Goal: Task Accomplishment & Management: Use online tool/utility

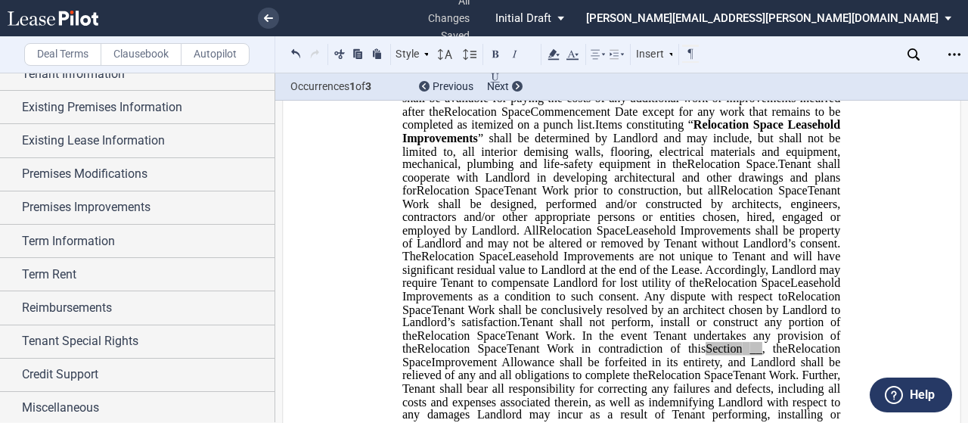
scroll to position [1169, 0]
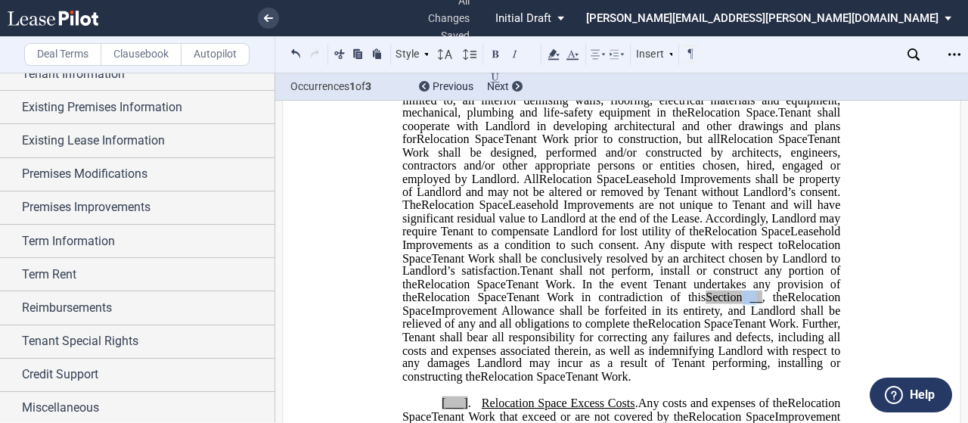
drag, startPoint x: 702, startPoint y: 336, endPoint x: 689, endPoint y: 330, distance: 13.5
click at [689, 304] on span "Tenant Work in contradiction of this Section __ , the" at bounding box center [647, 297] width 281 height 14
click at [742, 304] on span at bounding box center [746, 297] width 8 height 14
click at [271, 15] on icon at bounding box center [268, 18] width 9 height 8
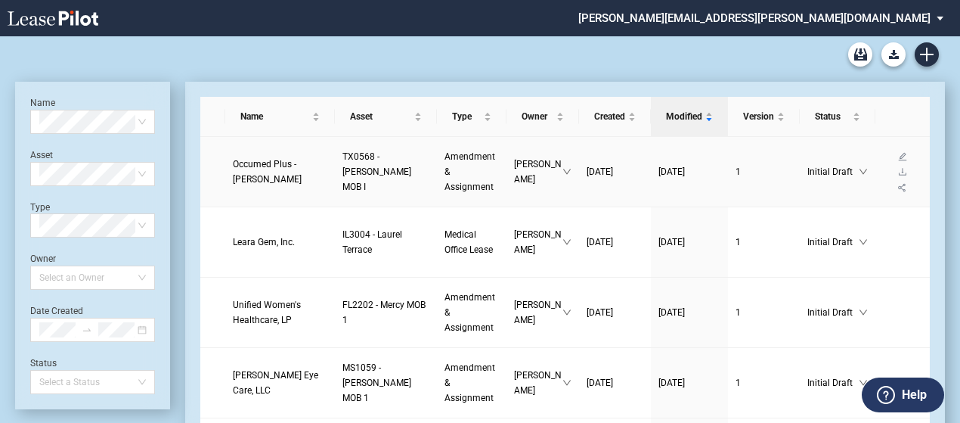
click at [253, 172] on span "Occumed Plus - Mckinney, LP" at bounding box center [267, 172] width 69 height 26
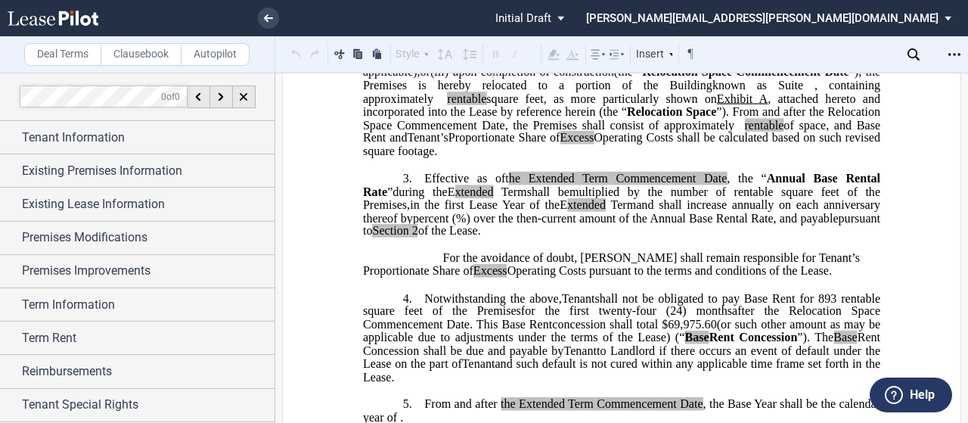
scroll to position [454, 0]
click at [481, 318] on span "shall not be obligated to pay Base Rent for 893 rentable square feet of the Pre…" at bounding box center [623, 305] width 520 height 26
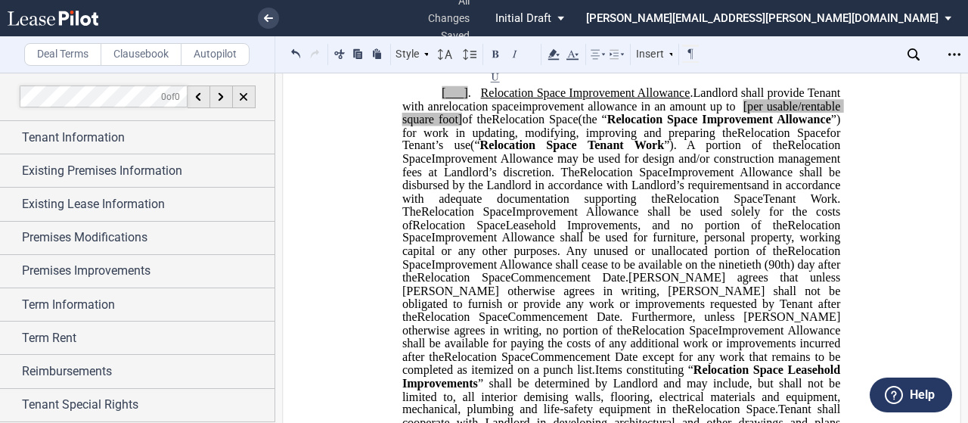
scroll to position [894, 0]
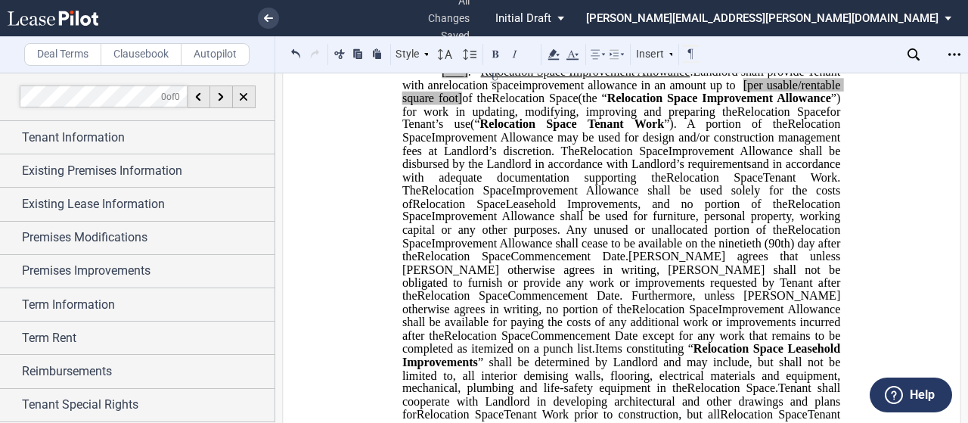
click at [825, 104] on span "[per usable/rentable square foot]" at bounding box center [622, 91] width 441 height 26
click at [436, 104] on span "per usable/rentable square foot]" at bounding box center [622, 91] width 441 height 26
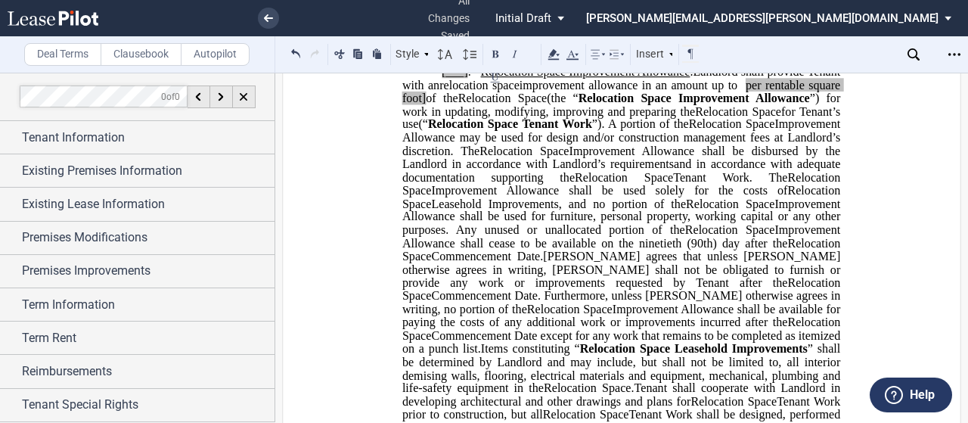
click at [457, 105] on span "of the" at bounding box center [442, 98] width 32 height 14
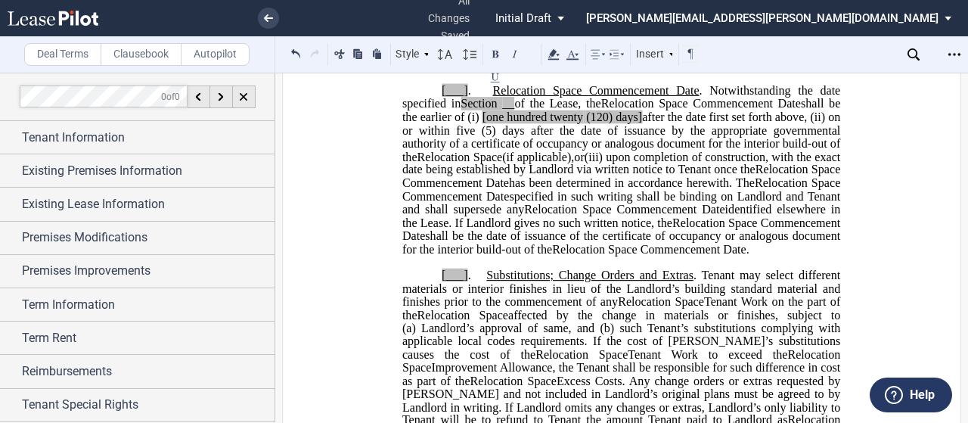
scroll to position [1862, 0]
drag, startPoint x: 489, startPoint y: 116, endPoint x: 420, endPoint y: 288, distance: 185.9
drag, startPoint x: 420, startPoint y: 288, endPoint x: 500, endPoint y: 353, distance: 103.2
click at [500, 322] on span "Relocation Space" at bounding box center [462, 315] width 91 height 14
drag, startPoint x: 491, startPoint y: 116, endPoint x: 420, endPoint y: 288, distance: 186.7
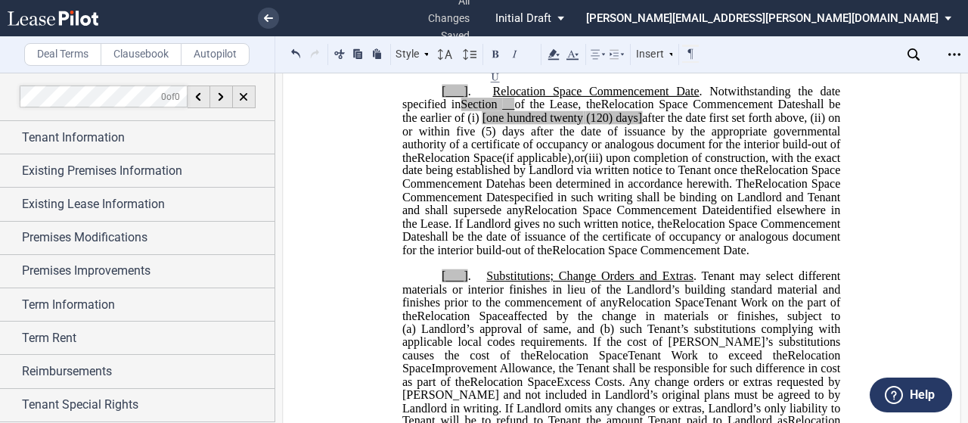
click at [420, 257] on p "[___] . Expansion Space Commencement Date Relocation Space Commencement Date . …" at bounding box center [621, 171] width 438 height 172
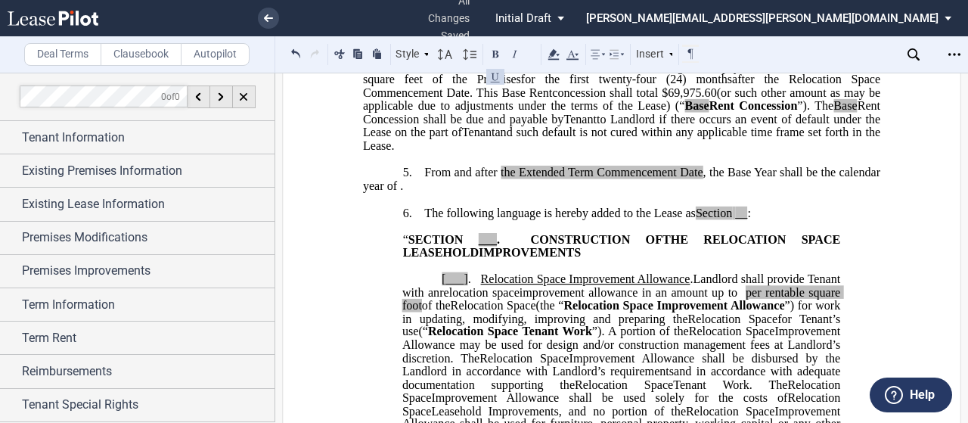
scroll to position [835, 0]
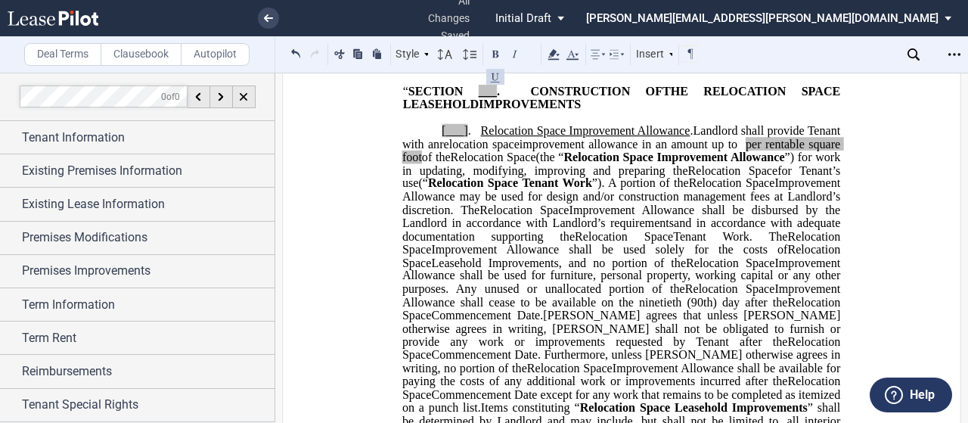
drag, startPoint x: 735, startPoint y: 104, endPoint x: 745, endPoint y: 105, distance: 9.9
click at [745, 72] on span "__" at bounding box center [741, 65] width 12 height 14
drag, startPoint x: 471, startPoint y: 125, endPoint x: 488, endPoint y: 127, distance: 17.5
click at [488, 98] on span "“ SECTION ___ . CONSTRUCTION OF" at bounding box center [532, 92] width 259 height 14
drag, startPoint x: 437, startPoint y: 166, endPoint x: 463, endPoint y: 173, distance: 26.8
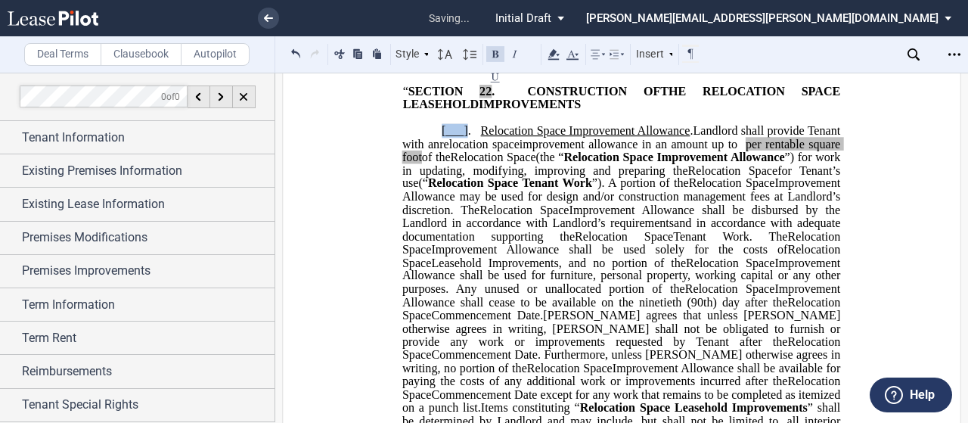
click at [463, 173] on p "[___] . Extended Term Improvement Allowance . Expansion Space Improvement Allow…" at bounding box center [621, 421] width 438 height 593
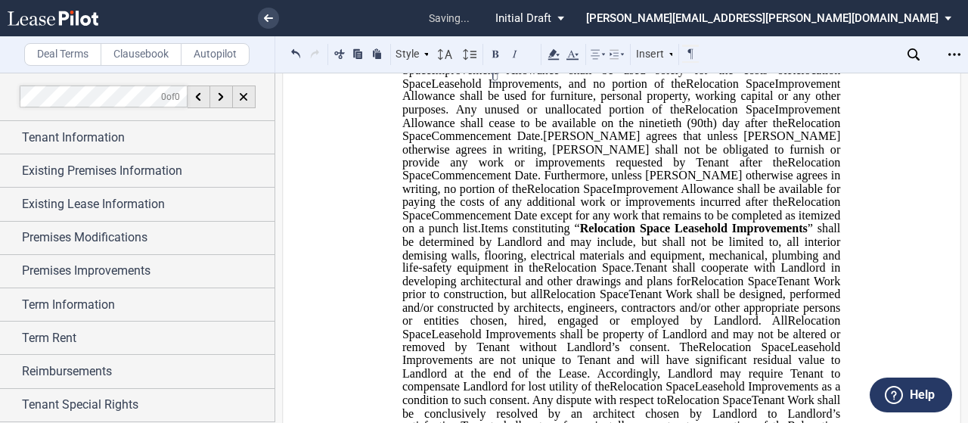
scroll to position [1235, 0]
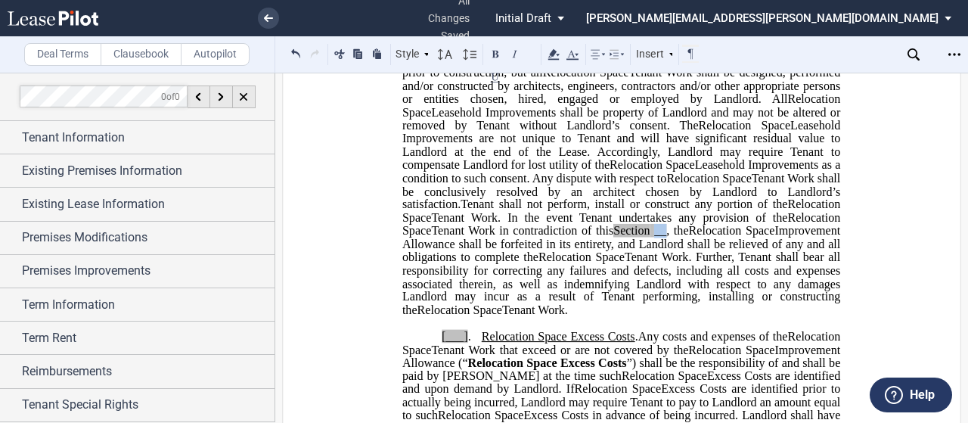
click at [654, 237] on span "__" at bounding box center [660, 231] width 12 height 14
drag, startPoint x: 437, startPoint y: 358, endPoint x: 463, endPoint y: 361, distance: 25.9
click at [463, 342] on span "[___]" at bounding box center [455, 336] width 26 height 14
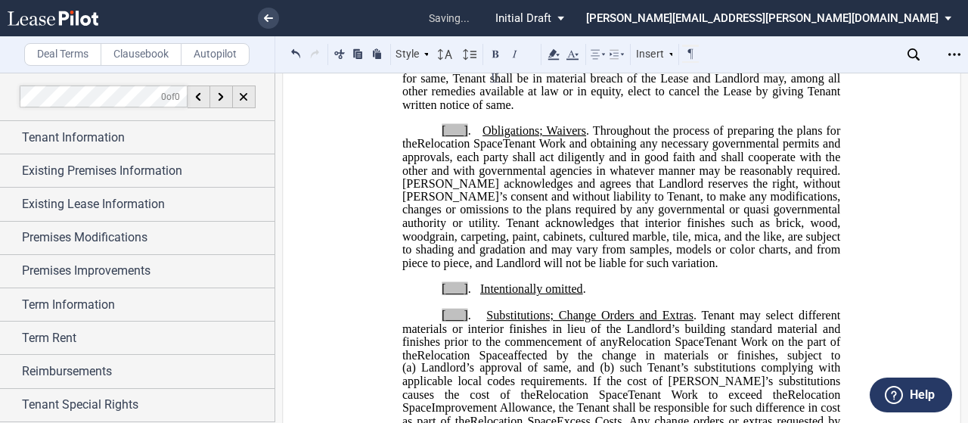
scroll to position [1665, 0]
drag, startPoint x: 432, startPoint y: 155, endPoint x: 462, endPoint y: 156, distance: 29.5
click at [462, 156] on p "[___] . Obligations; Waivers . Throughout the process of preparing the plans fo…" at bounding box center [621, 196] width 438 height 145
click at [434, 308] on p "﻿" at bounding box center [621, 301] width 517 height 13
drag, startPoint x: 438, startPoint y: 315, endPoint x: 466, endPoint y: 309, distance: 28.6
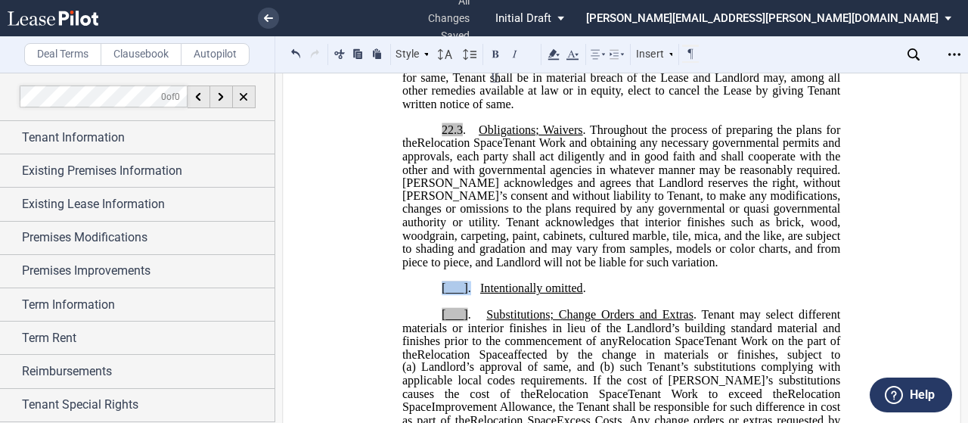
click at [466, 295] on span "[___] ." at bounding box center [461, 288] width 39 height 14
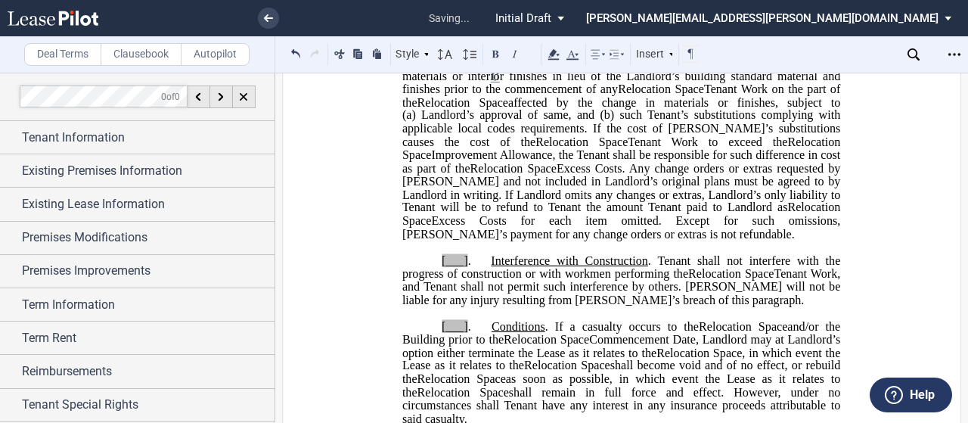
scroll to position [1918, 0]
click at [463, 266] on span "[___]" at bounding box center [455, 260] width 26 height 14
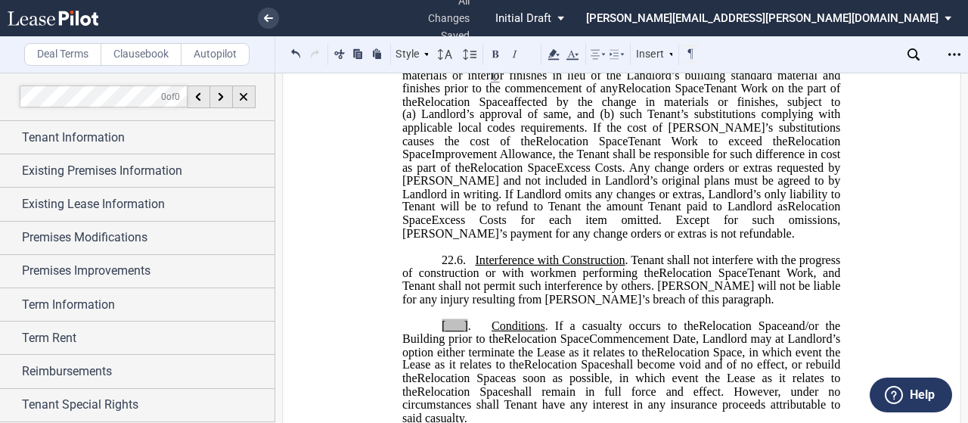
scroll to position [2018, 0]
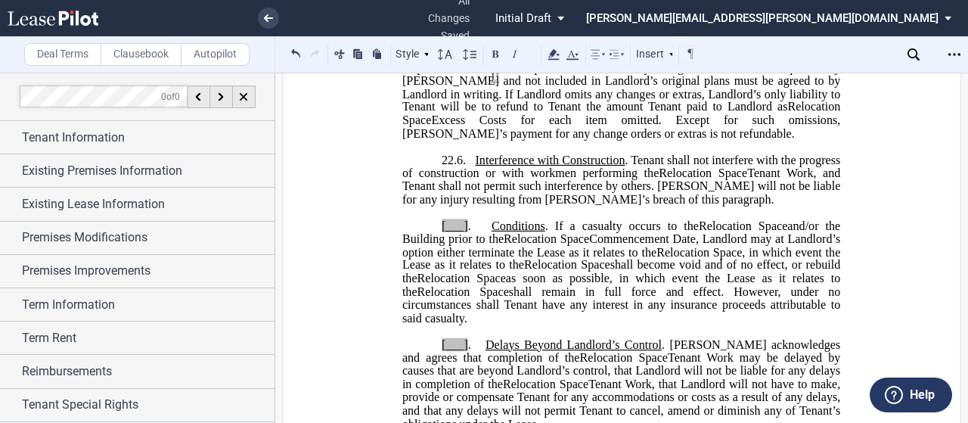
click at [466, 245] on span "and/or the Building prior to the" at bounding box center [622, 231] width 441 height 26
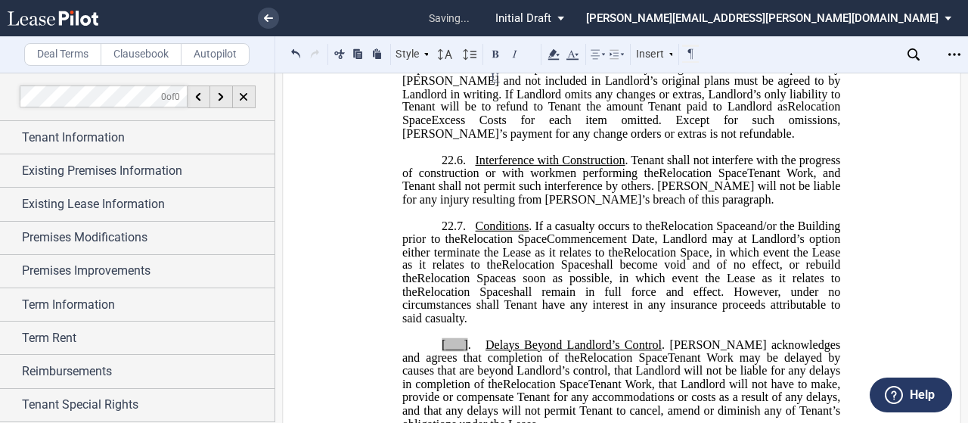
click at [461, 351] on span "[___]" at bounding box center [455, 344] width 26 height 14
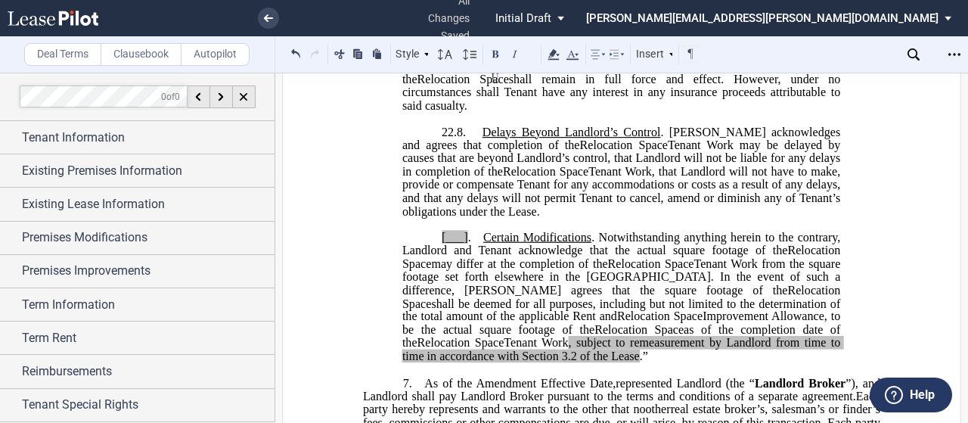
scroll to position [2231, 0]
click at [468, 243] on span "." at bounding box center [469, 237] width 3 height 14
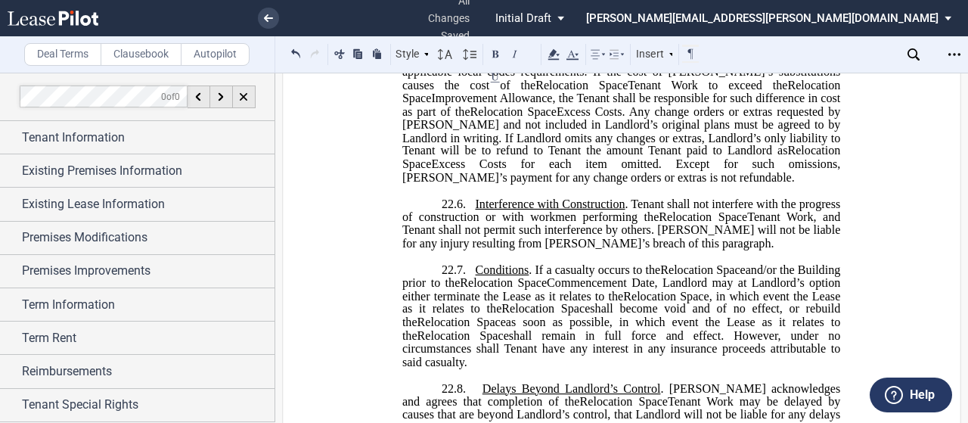
scroll to position [1650, 0]
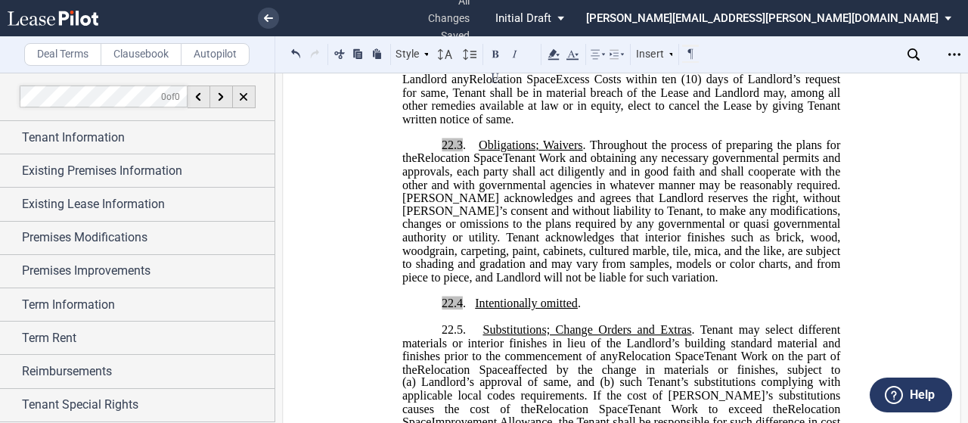
drag, startPoint x: 517, startPoint y: 352, endPoint x: 395, endPoint y: 259, distance: 153.2
click at [395, 259] on div "﻿ !!SET_LEVEL_0!! !!LEASE_LEVEL_1!! 6. The following language is hereby added t…" at bounding box center [621, 86] width 517 height 1714
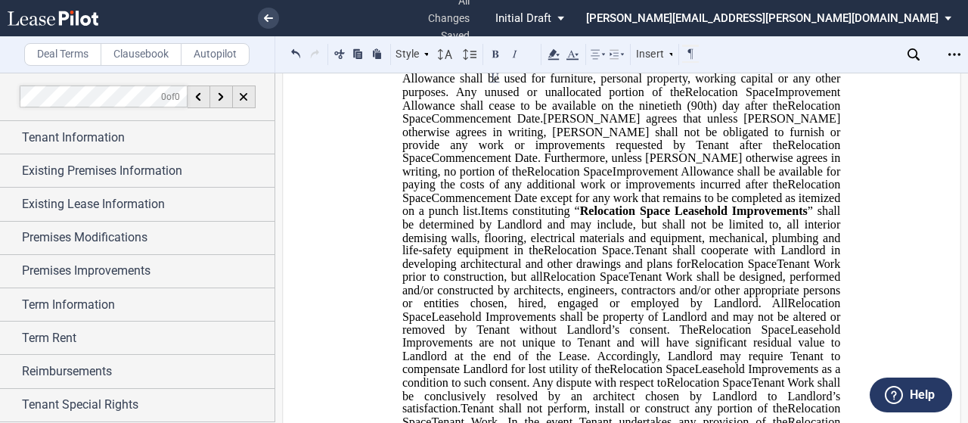
scroll to position [972, 0]
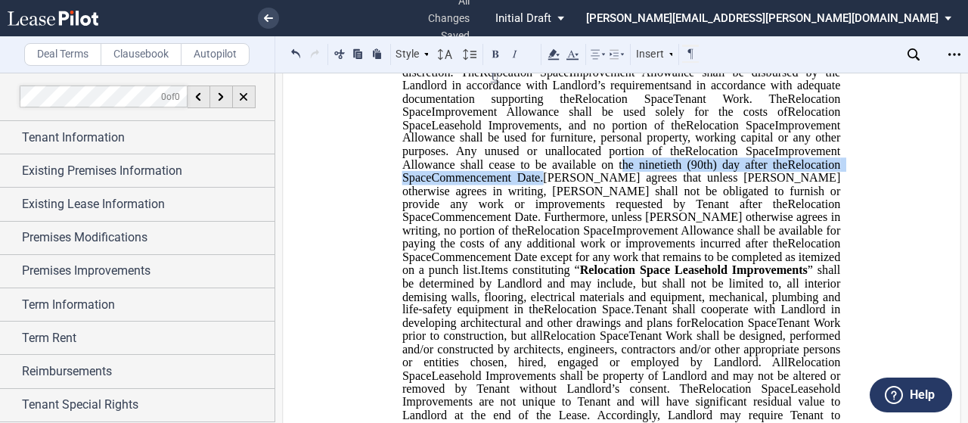
drag, startPoint x: 614, startPoint y: 203, endPoint x: 544, endPoint y: 215, distance: 70.6
click at [544, 215] on p "22.1 . Extended Term Improvement Allowance . Expansion Space Improvement Allowa…" at bounding box center [621, 283] width 438 height 593
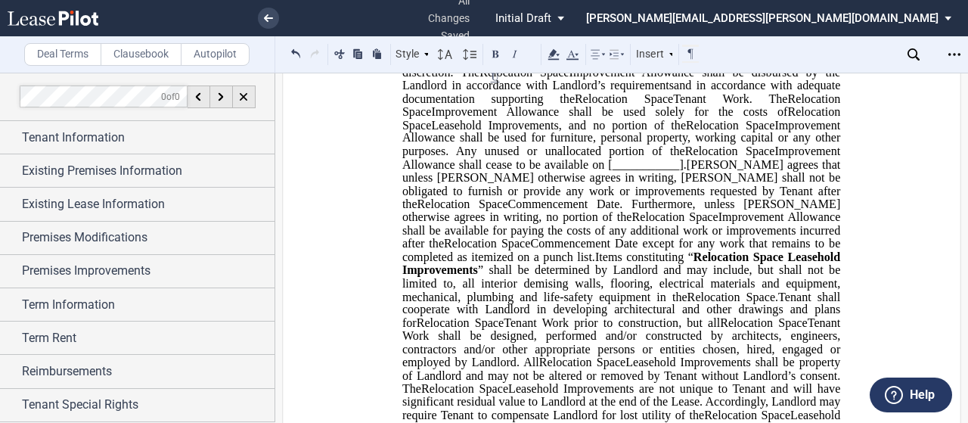
click at [777, 171] on span "Improvement Allowance shall cease to be available on [___________]." at bounding box center [622, 157] width 441 height 26
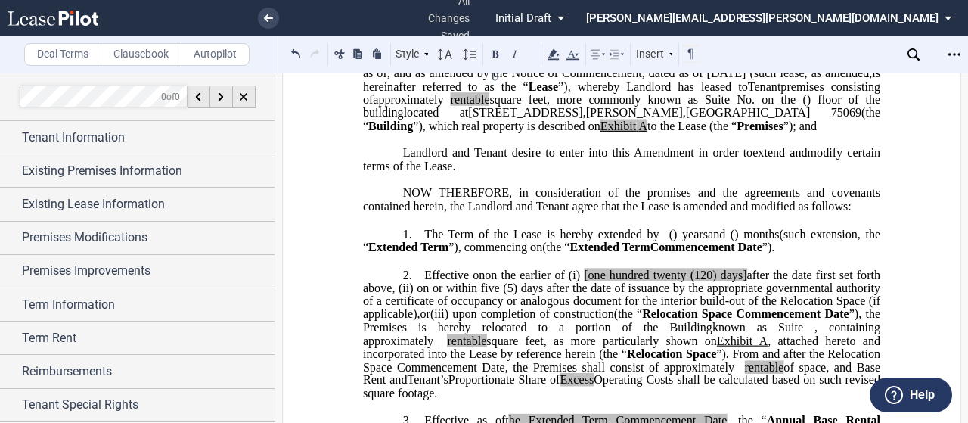
scroll to position [133, 0]
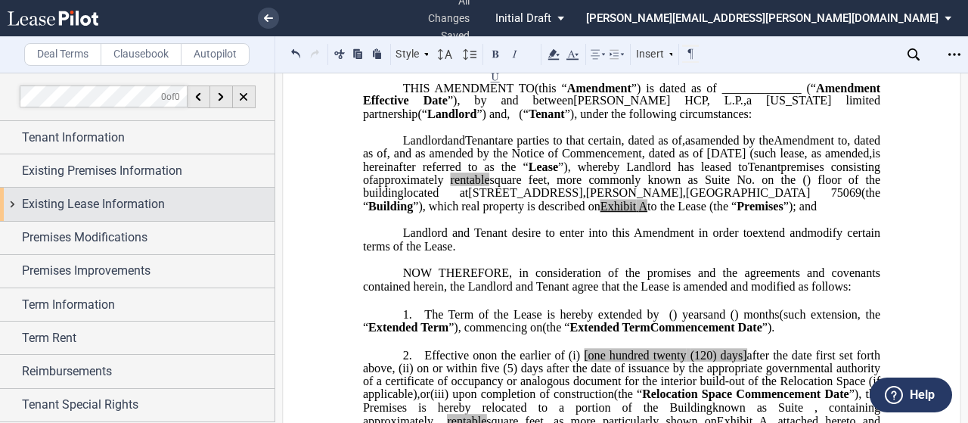
click at [77, 203] on span "Existing Lease Information" at bounding box center [93, 204] width 143 height 18
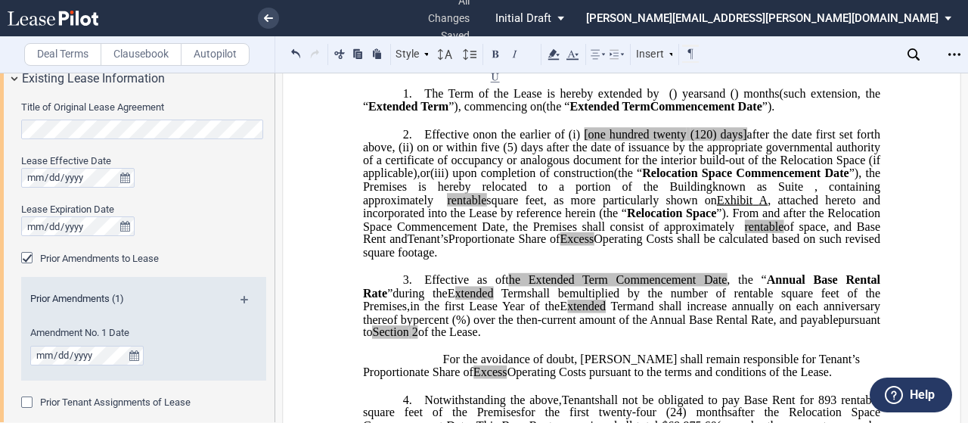
scroll to position [353, 0]
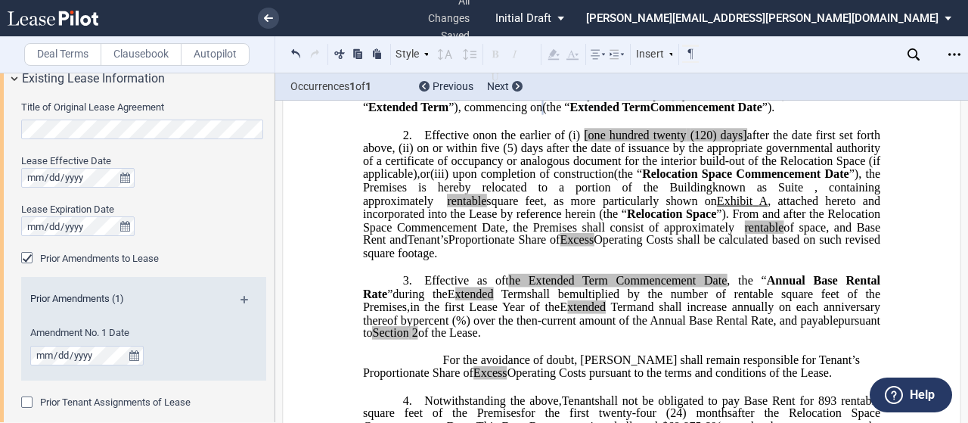
click at [511, 260] on p "2. Effective on on ﻿ ﻿ on the earlier of (i) the date upon which Assignee Tenan…" at bounding box center [621, 194] width 517 height 132
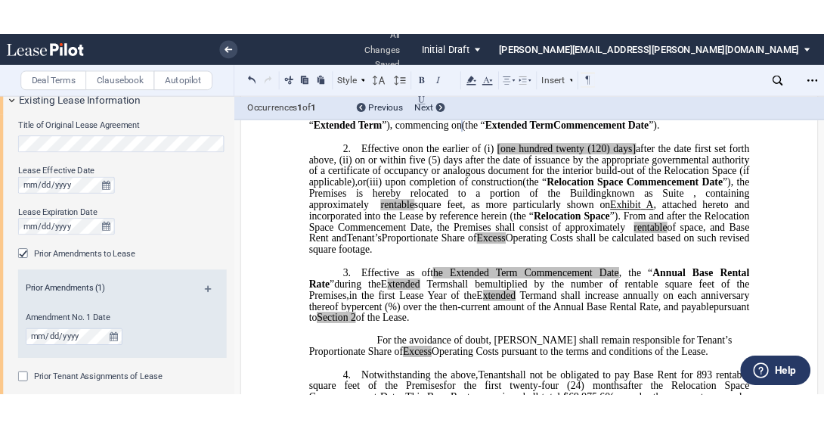
scroll to position [0, 0]
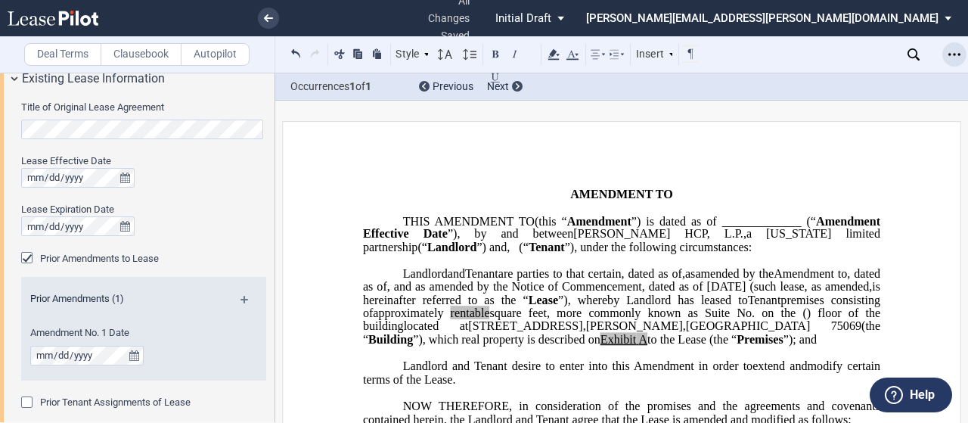
click at [950, 58] on icon "Open Lease options menu" at bounding box center [954, 54] width 12 height 12
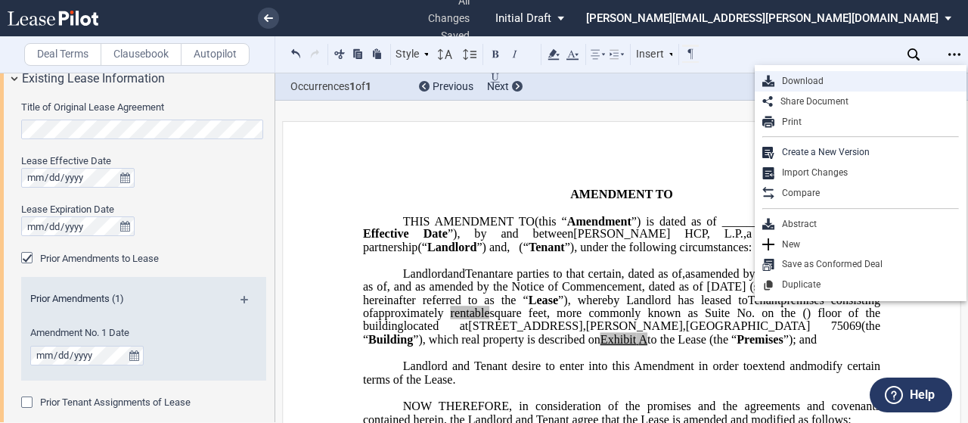
click at [815, 80] on div "Download" at bounding box center [866, 81] width 184 height 13
